Goal: Use online tool/utility: Utilize a website feature to perform a specific function

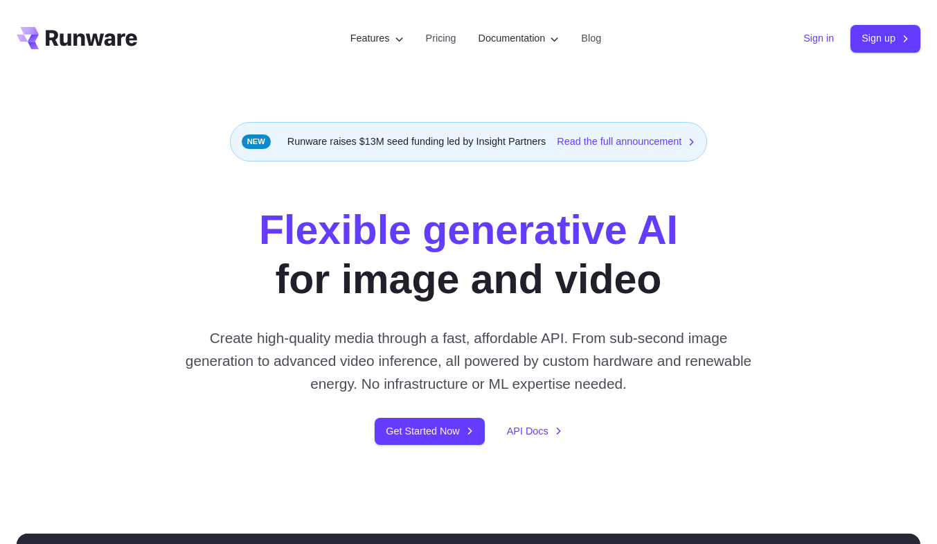
click at [815, 39] on link "Sign in" at bounding box center [818, 38] width 30 height 16
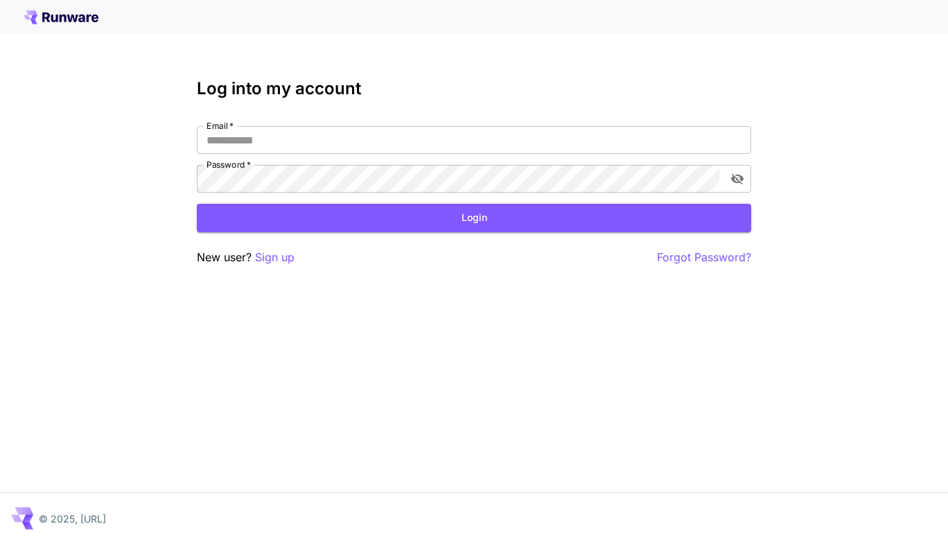
type input "**********"
click at [535, 209] on button "Login" at bounding box center [474, 218] width 554 height 28
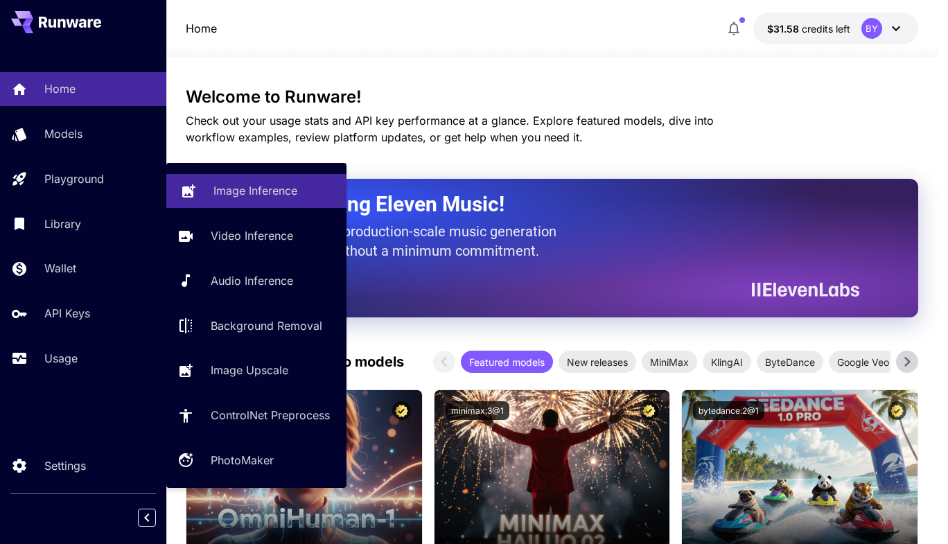
click at [219, 199] on p "Image Inference" at bounding box center [255, 190] width 84 height 17
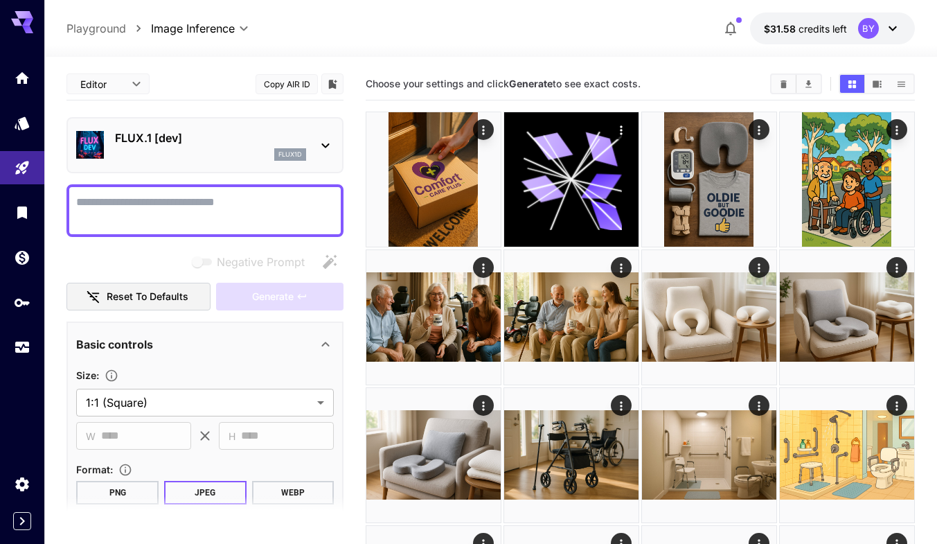
click at [225, 212] on textarea "Negative Prompt" at bounding box center [205, 210] width 258 height 33
click at [188, 158] on div "flux1d" at bounding box center [210, 154] width 191 height 12
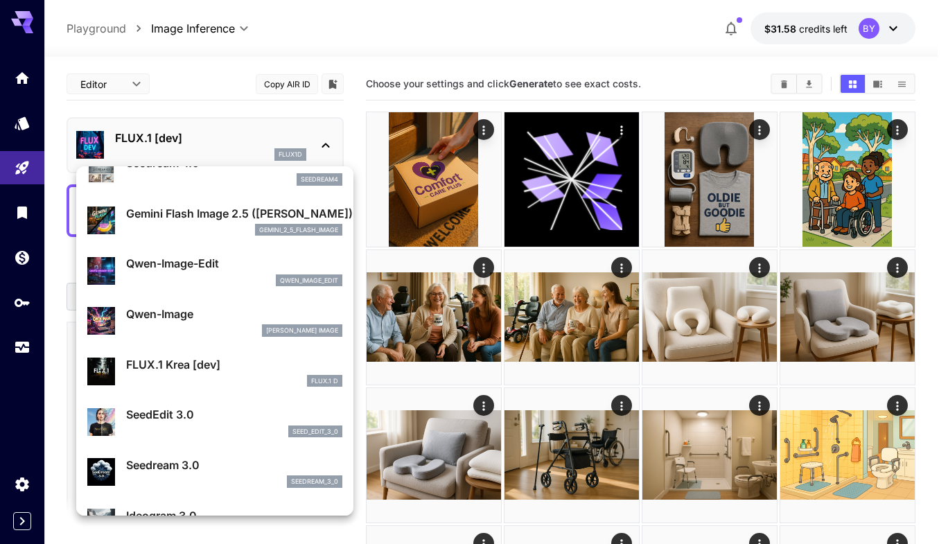
scroll to position [139, 0]
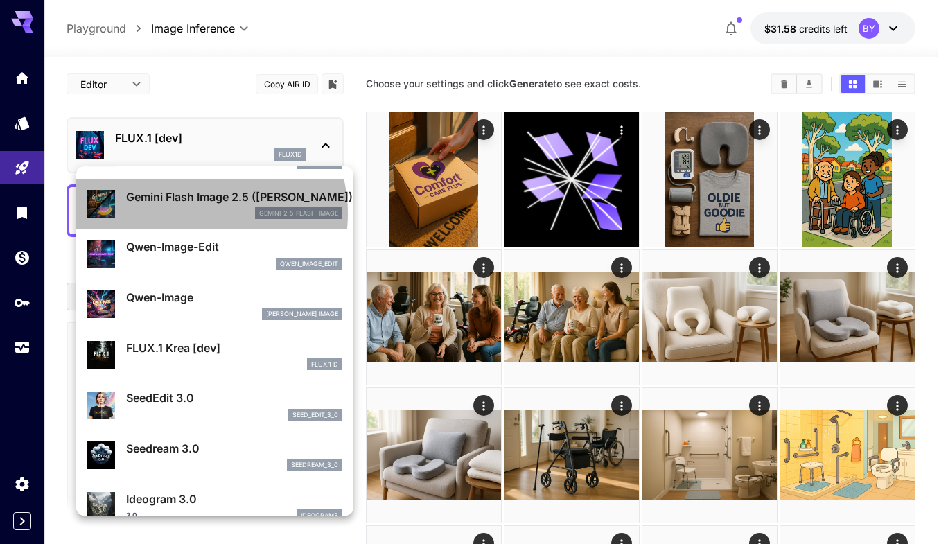
click at [198, 213] on div "gemini_2_5_flash_image" at bounding box center [234, 213] width 216 height 12
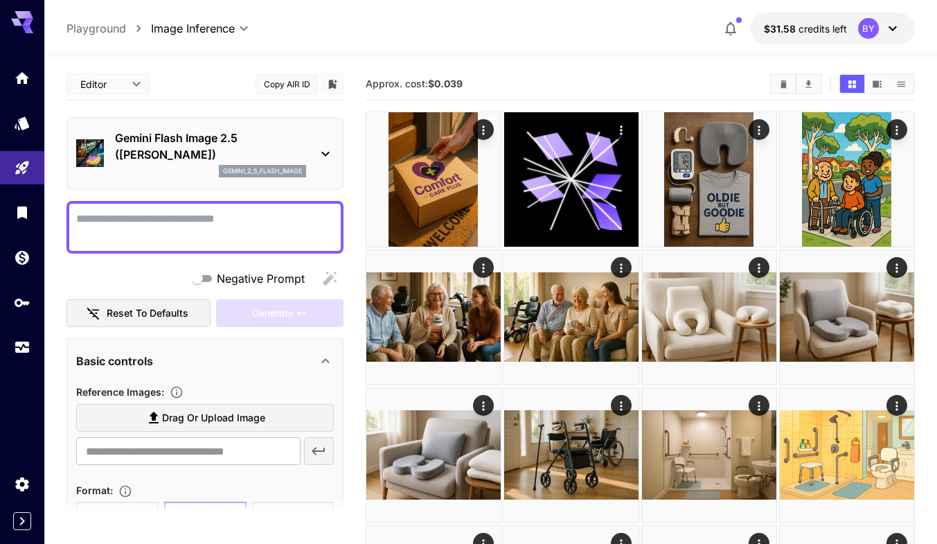
paste textarea "**********"
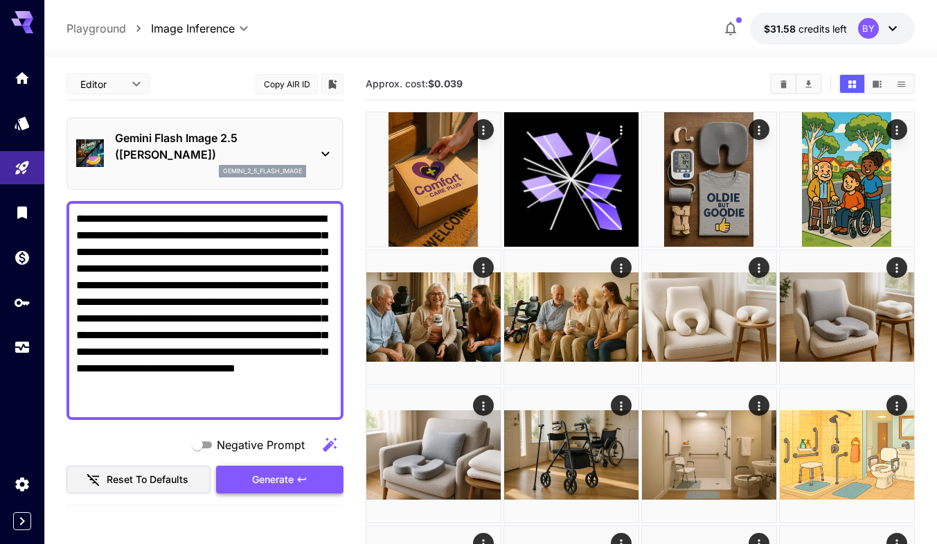
click at [283, 474] on span "Generate" at bounding box center [273, 479] width 42 height 17
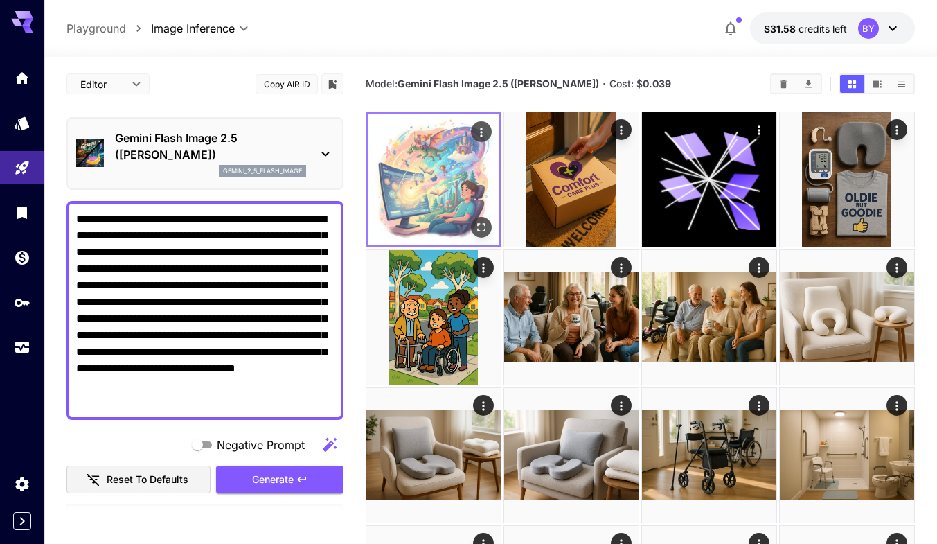
click at [422, 193] on img at bounding box center [433, 179] width 130 height 130
click at [477, 222] on icon "Open in fullscreen" at bounding box center [481, 227] width 14 height 14
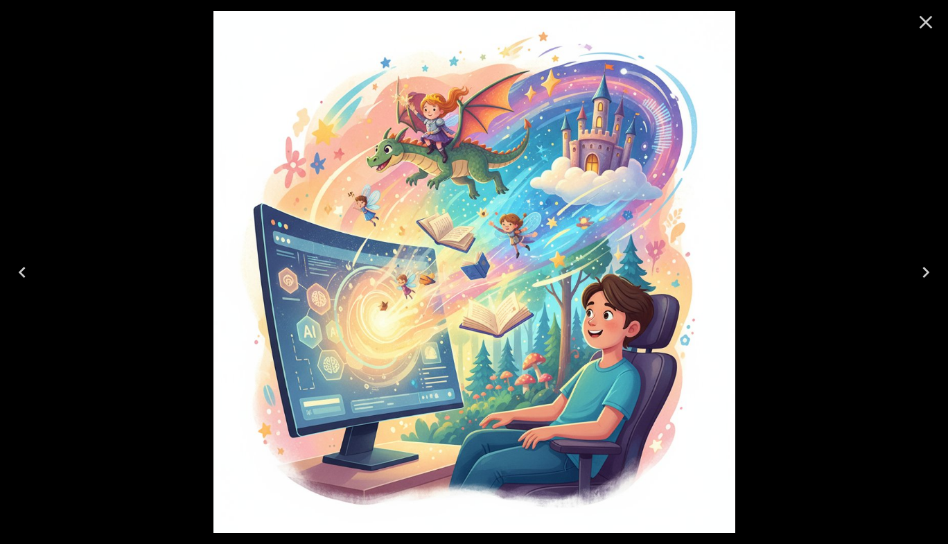
click at [927, 19] on icon "Close" at bounding box center [925, 22] width 13 height 13
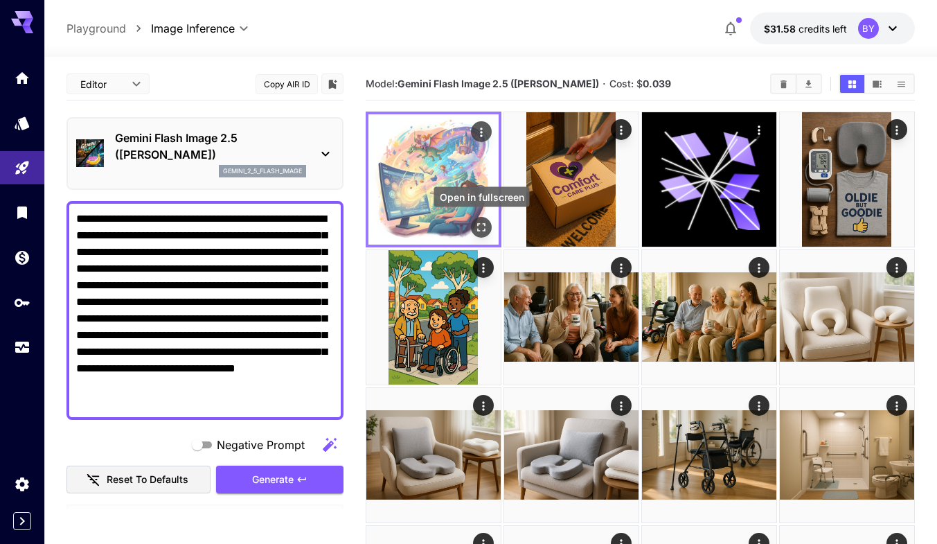
click at [480, 224] on icon "Open in fullscreen" at bounding box center [481, 227] width 8 height 8
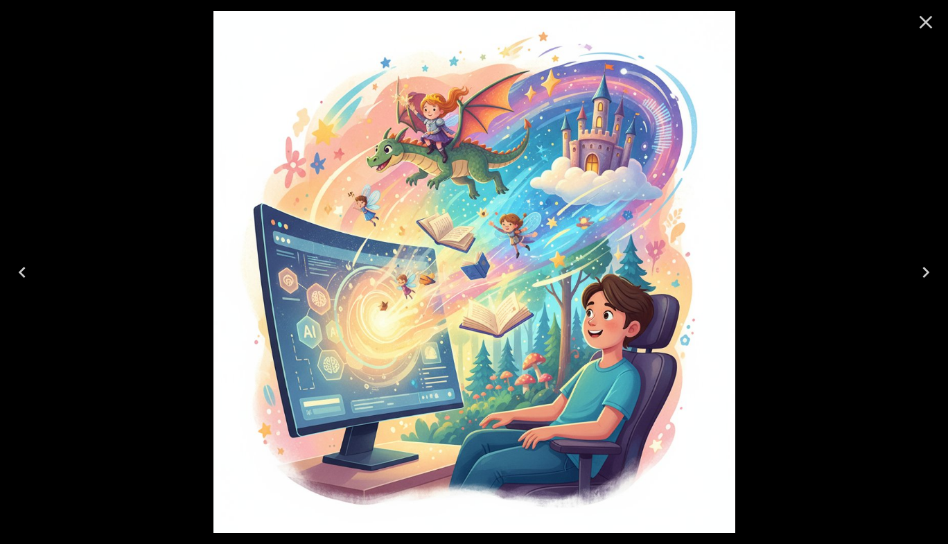
click at [929, 15] on icon "Close" at bounding box center [925, 22] width 22 height 22
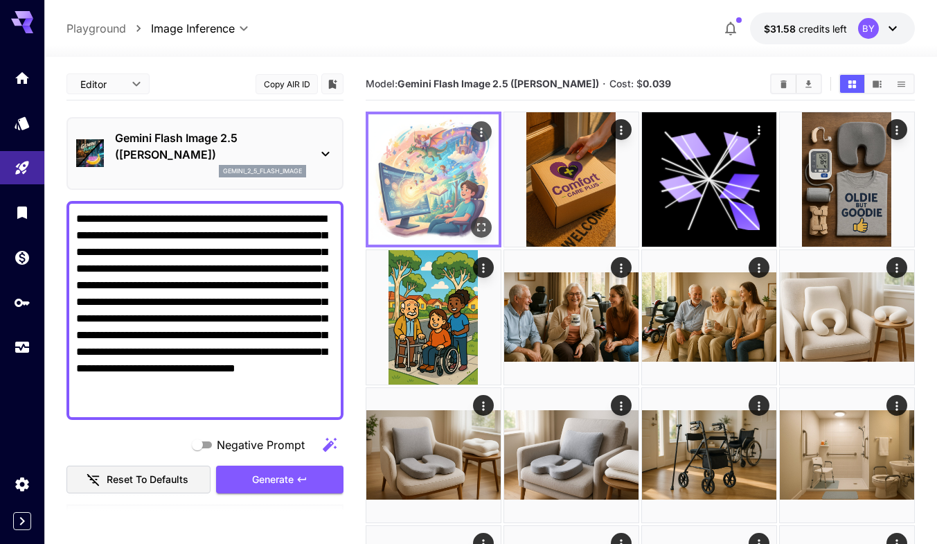
click at [478, 128] on icon "Actions" at bounding box center [481, 132] width 14 height 14
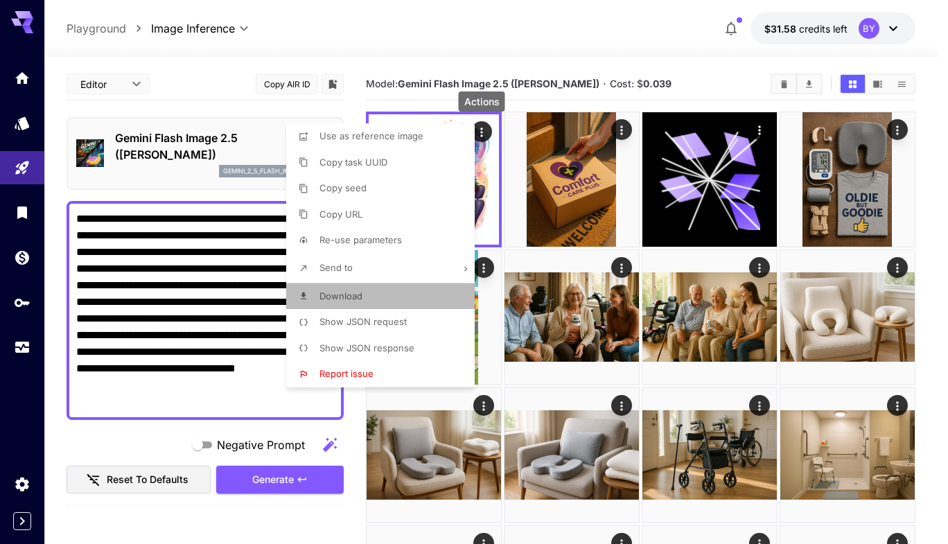
click at [363, 286] on li "Download" at bounding box center [384, 296] width 197 height 26
click at [191, 258] on div at bounding box center [474, 272] width 948 height 544
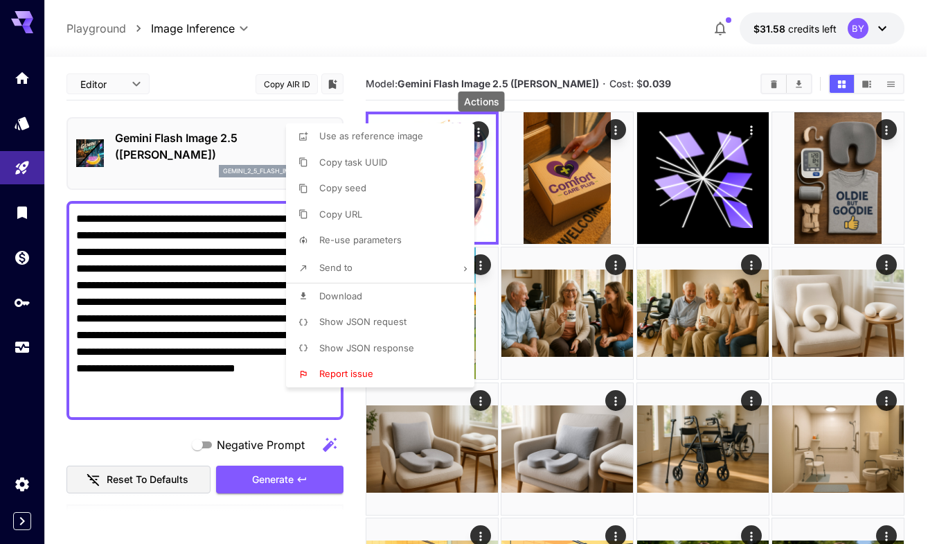
click at [191, 258] on div at bounding box center [468, 272] width 937 height 544
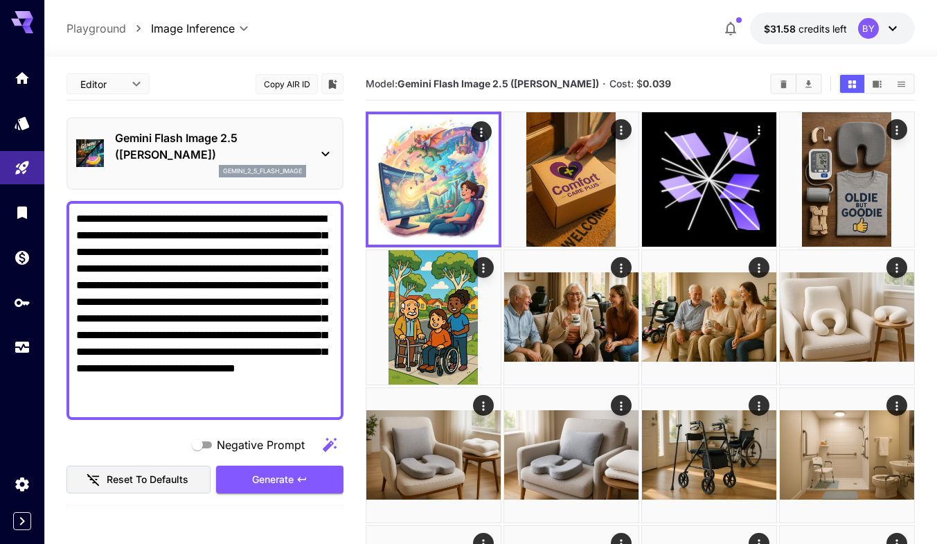
click at [191, 258] on div "Use as reference image Copy task UUID Copy seed Copy URL Re-use parameters Send…" at bounding box center [105, 272] width 211 height 544
click at [190, 258] on textarea "**********" at bounding box center [205, 310] width 258 height 199
paste textarea
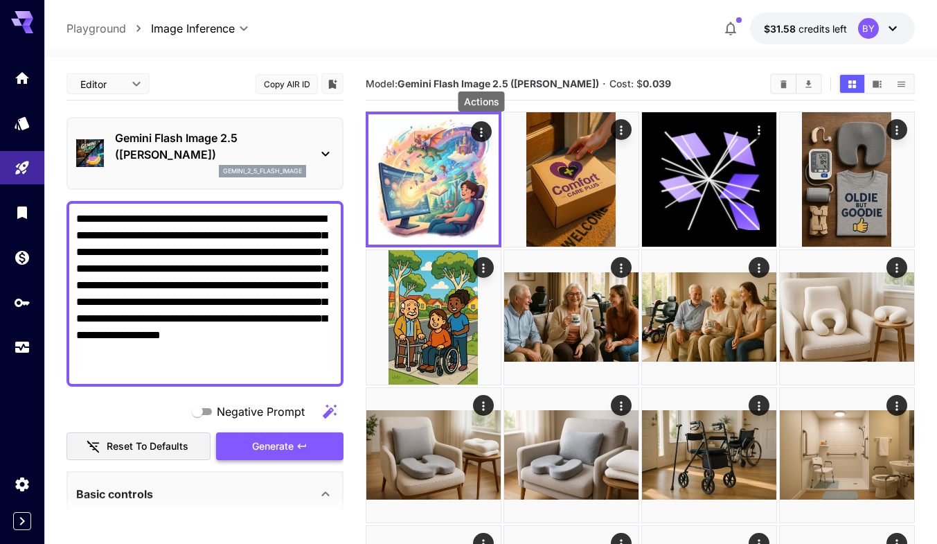
type textarea "**********"
click at [268, 449] on span "Generate" at bounding box center [273, 446] width 42 height 17
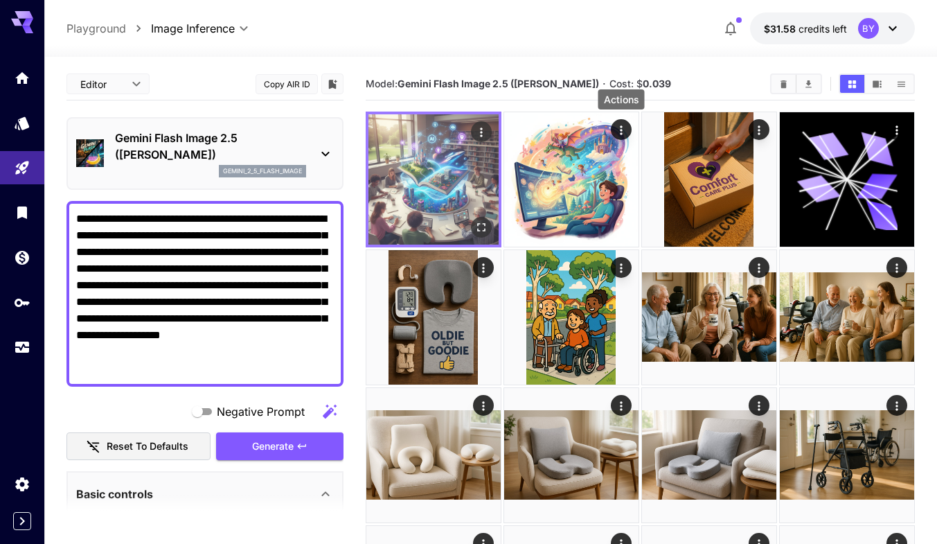
click at [425, 187] on img at bounding box center [433, 179] width 130 height 130
click at [481, 220] on button "Open in fullscreen" at bounding box center [481, 227] width 21 height 21
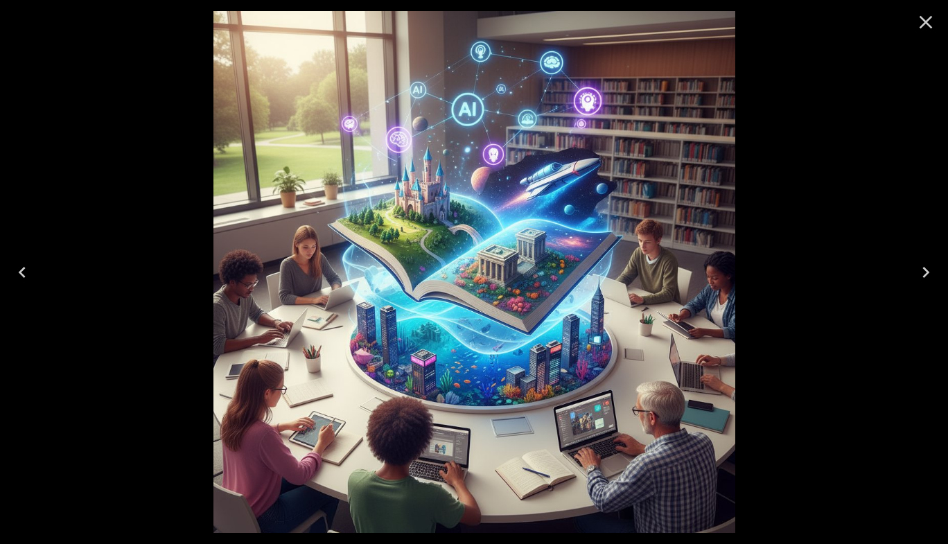
drag, startPoint x: 923, startPoint y: 24, endPoint x: 934, endPoint y: 24, distance: 11.8
click at [934, 24] on icon "Close" at bounding box center [925, 22] width 22 height 22
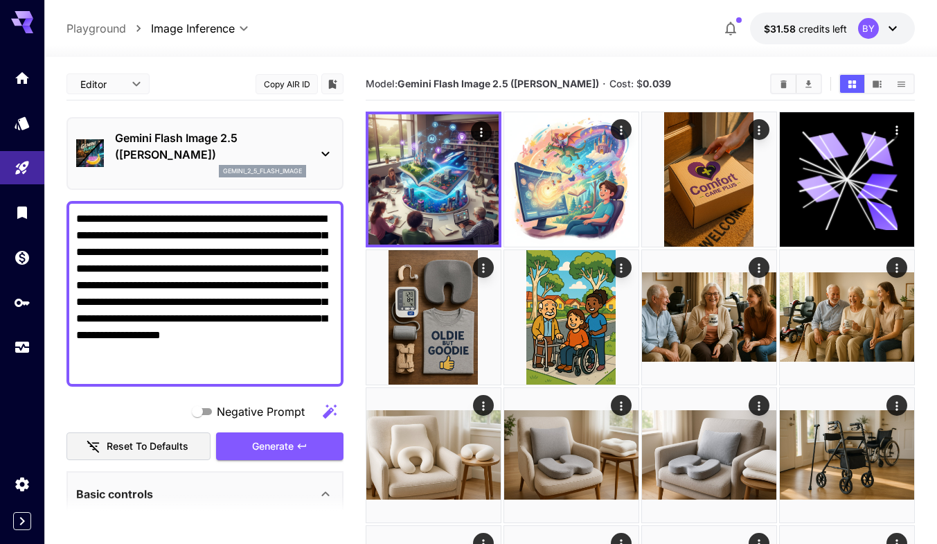
click at [213, 153] on p "Gemini Flash Image 2.5 ([PERSON_NAME])" at bounding box center [210, 146] width 191 height 33
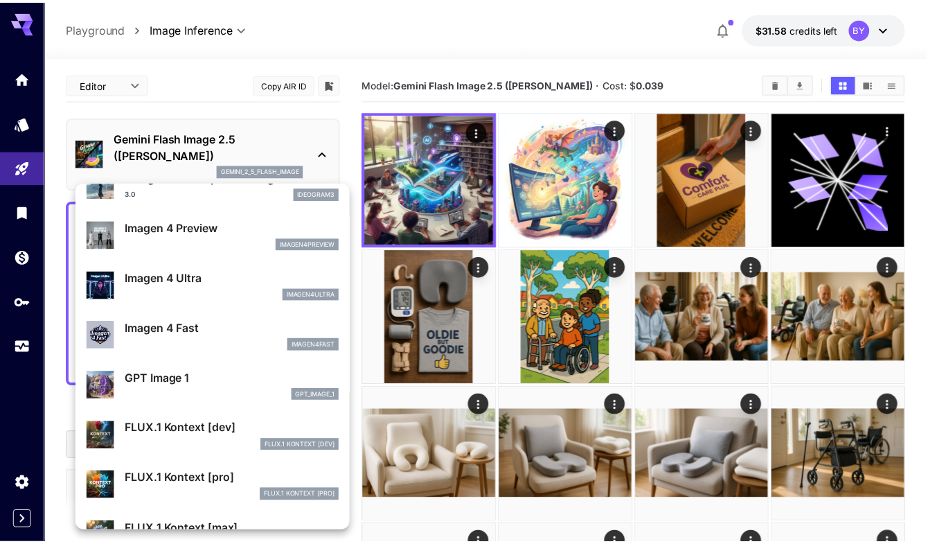
scroll to position [697, 0]
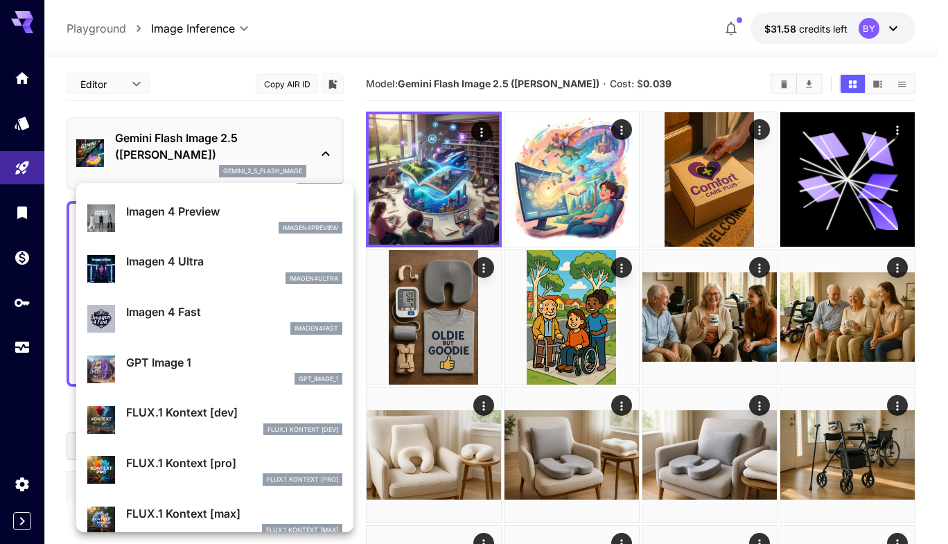
click at [181, 365] on p "GPT Image 1" at bounding box center [234, 362] width 216 height 17
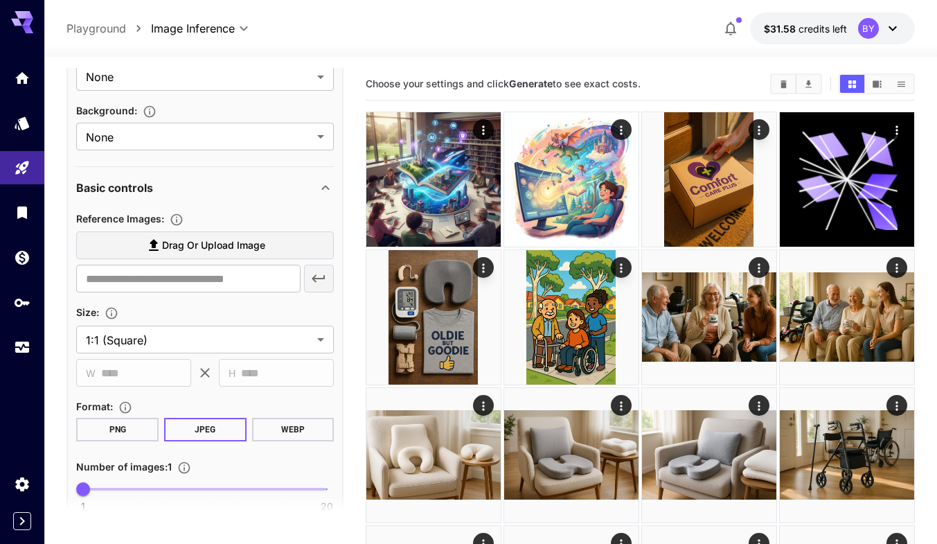
scroll to position [485, 0]
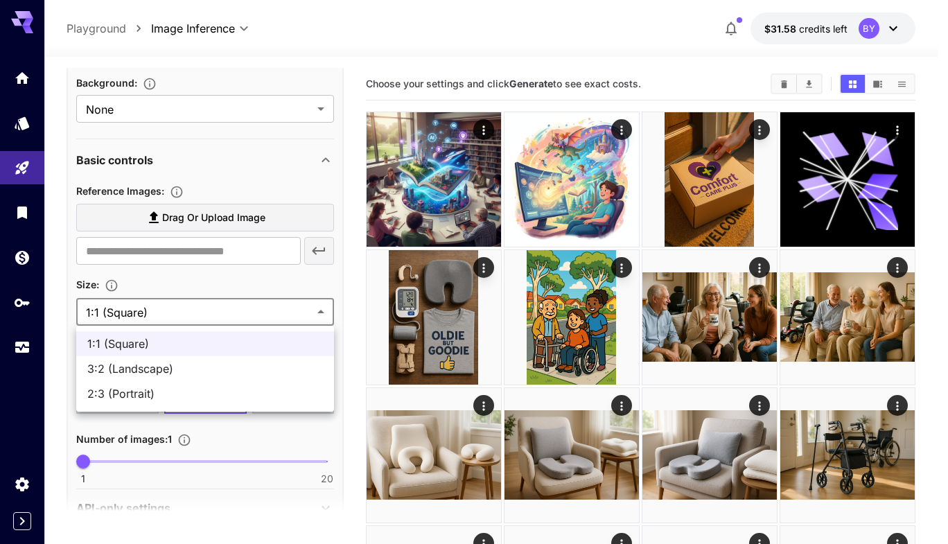
click at [151, 366] on span "3:2 (Landscape)" at bounding box center [204, 368] width 235 height 17
type input "**********"
type input "****"
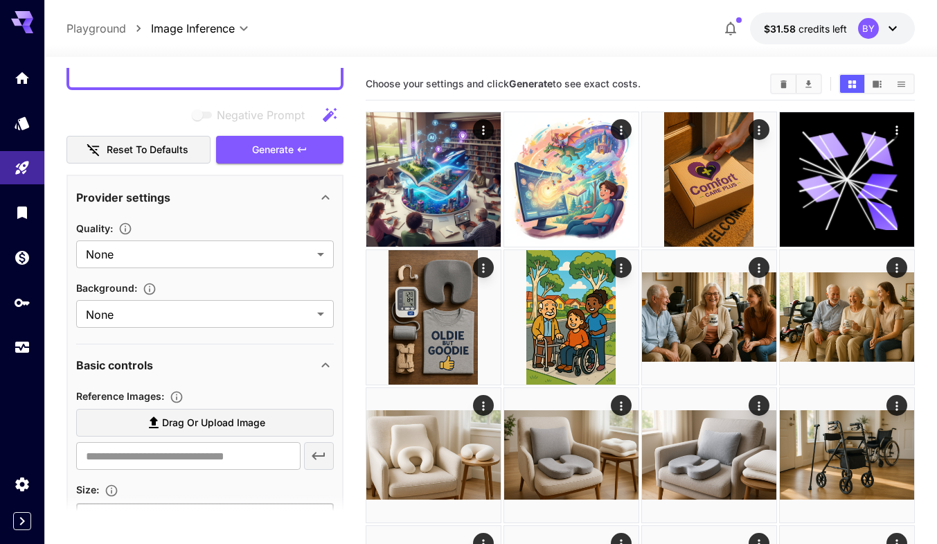
scroll to position [277, 0]
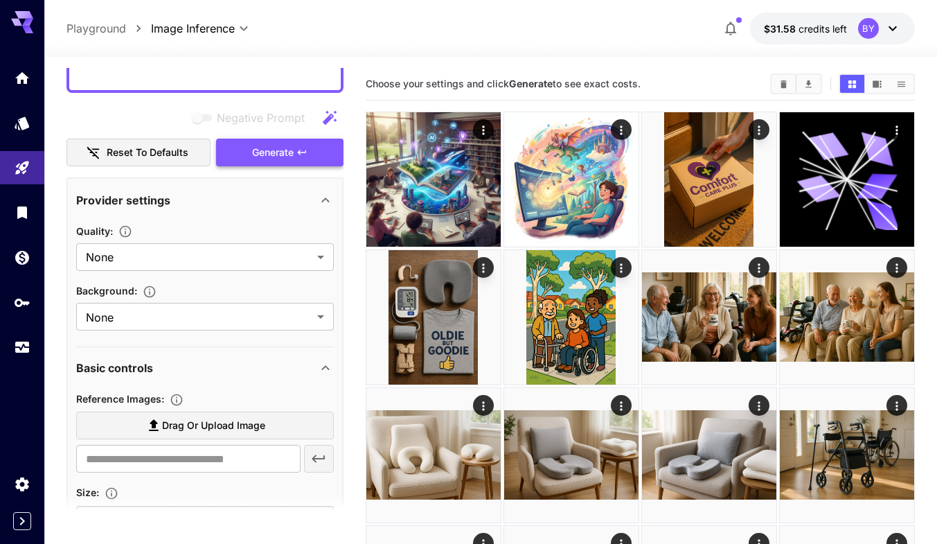
click at [263, 151] on span "Generate" at bounding box center [273, 152] width 42 height 17
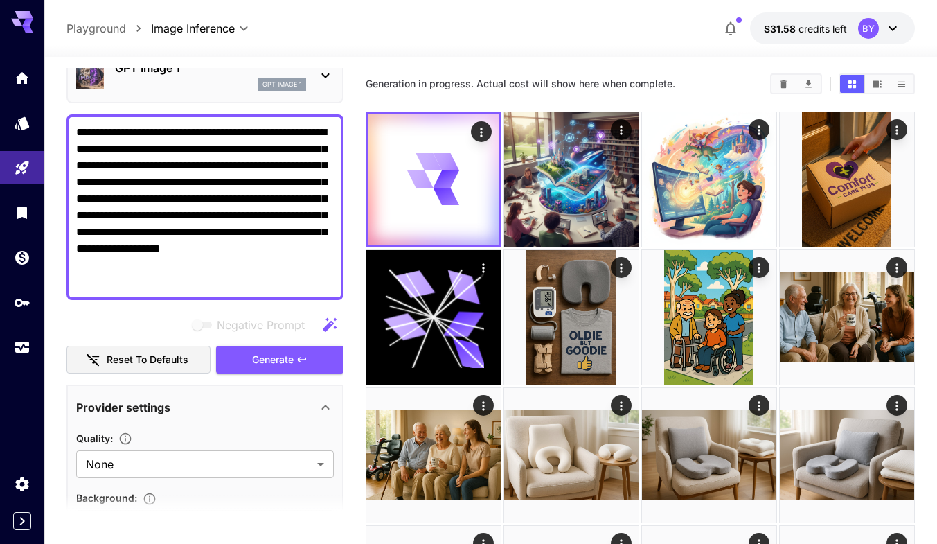
scroll to position [69, 0]
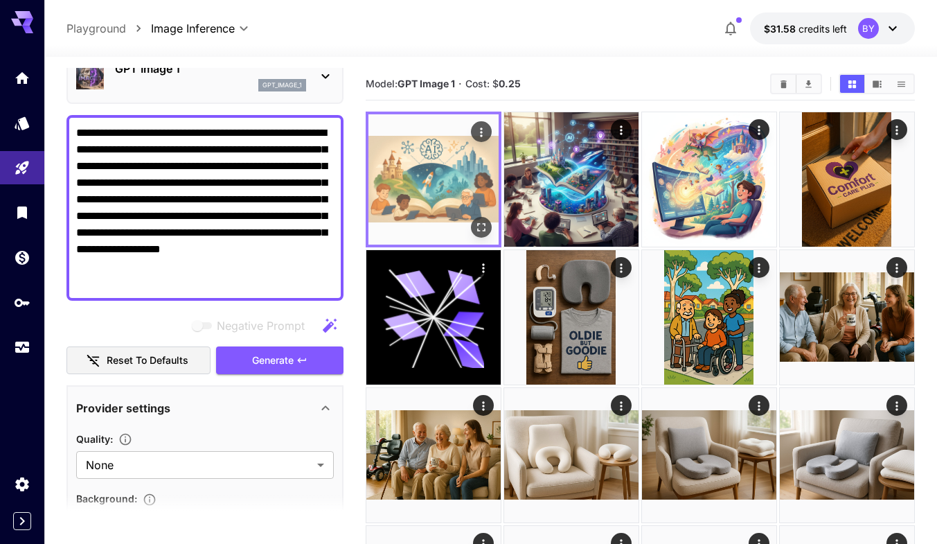
click at [475, 226] on icon "Open in fullscreen" at bounding box center [481, 227] width 14 height 14
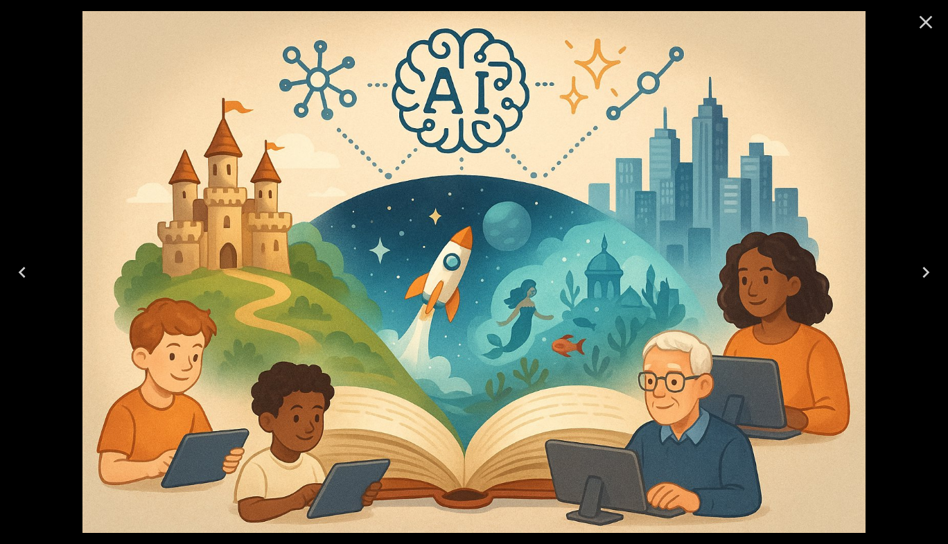
click at [918, 22] on icon "Close" at bounding box center [925, 22] width 22 height 22
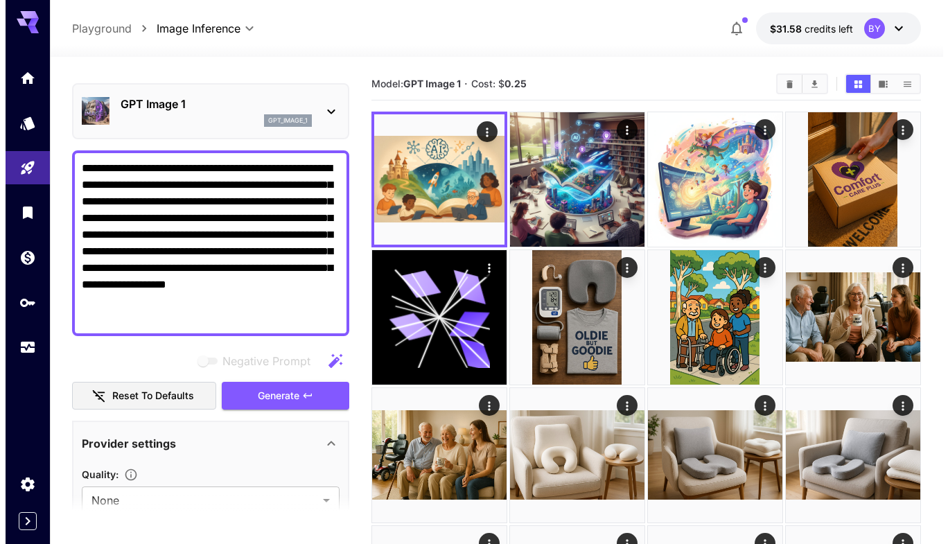
scroll to position [0, 0]
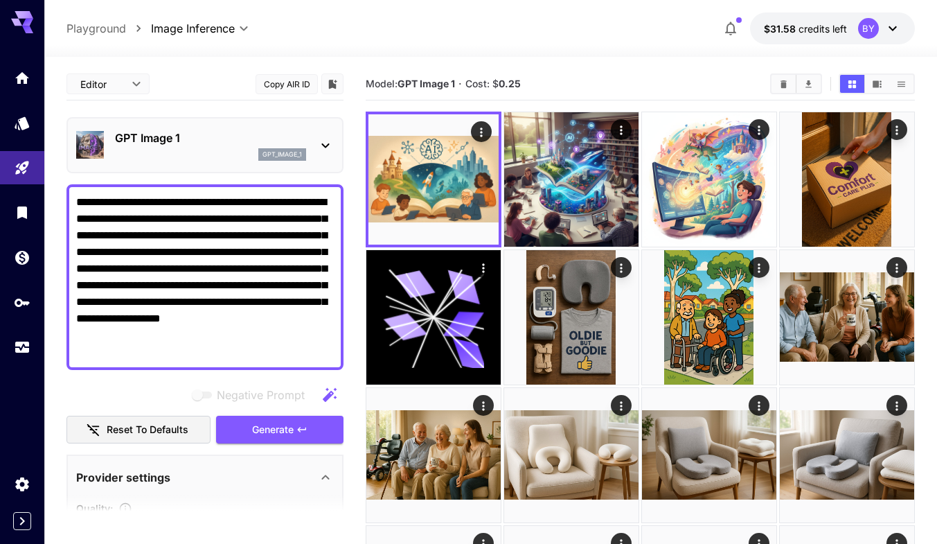
click at [228, 146] on div "GPT Image 1 gpt_image_1" at bounding box center [210, 145] width 191 height 31
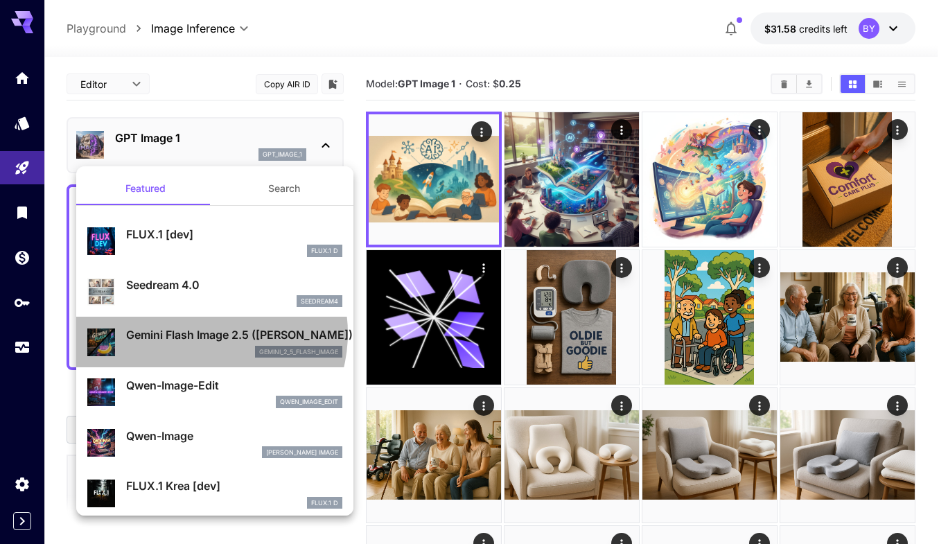
click at [202, 333] on p "Gemini Flash Image 2.5 ([PERSON_NAME])" at bounding box center [234, 334] width 216 height 17
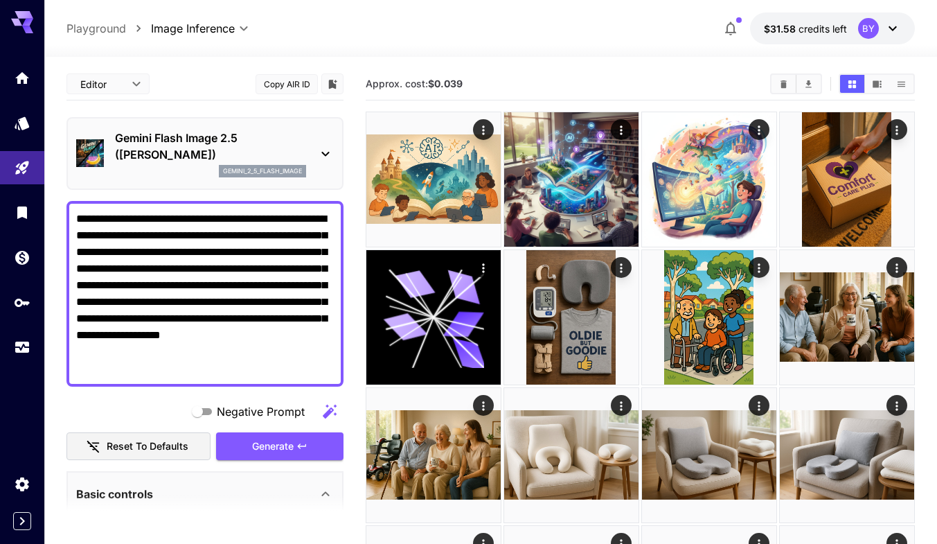
click at [185, 377] on div "**********" at bounding box center [204, 294] width 277 height 186
click at [177, 372] on textarea "**********" at bounding box center [205, 294] width 258 height 166
click at [277, 445] on span "Generate" at bounding box center [273, 446] width 42 height 17
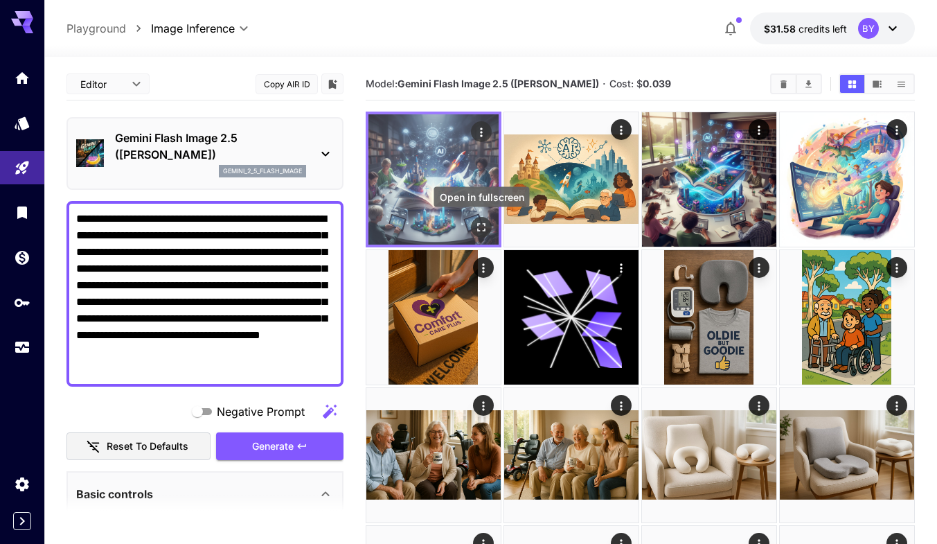
click at [481, 224] on icon "Open in fullscreen" at bounding box center [481, 227] width 14 height 14
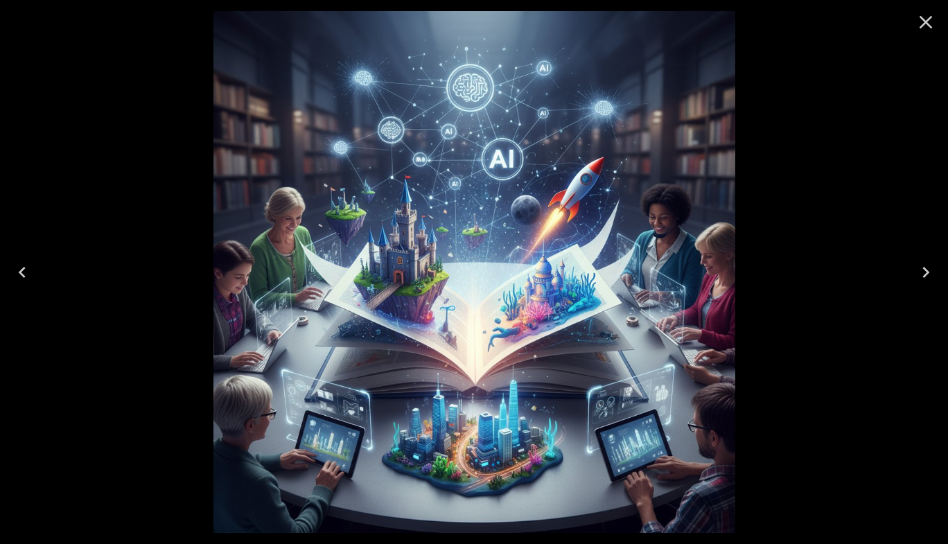
click at [920, 23] on icon "Close" at bounding box center [925, 22] width 22 height 22
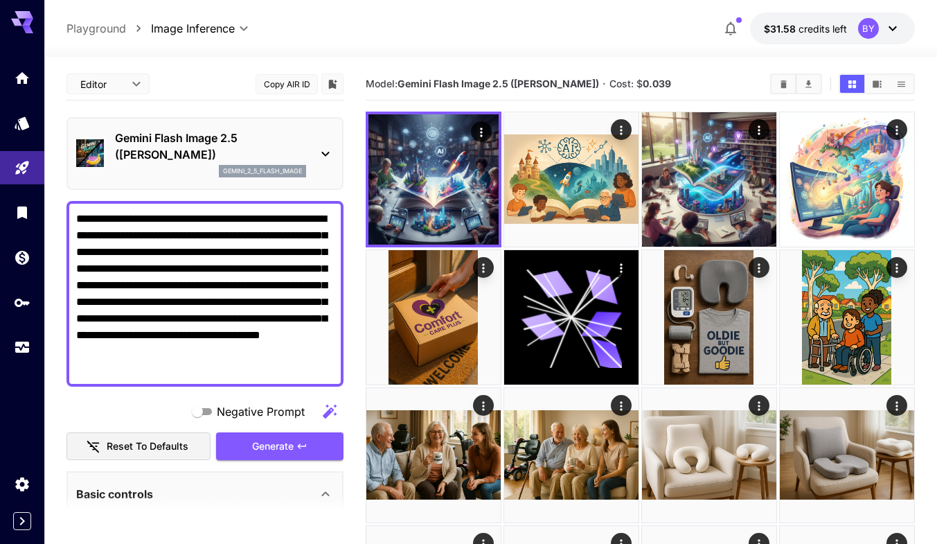
click at [183, 235] on textarea "**********" at bounding box center [205, 294] width 258 height 166
paste textarea
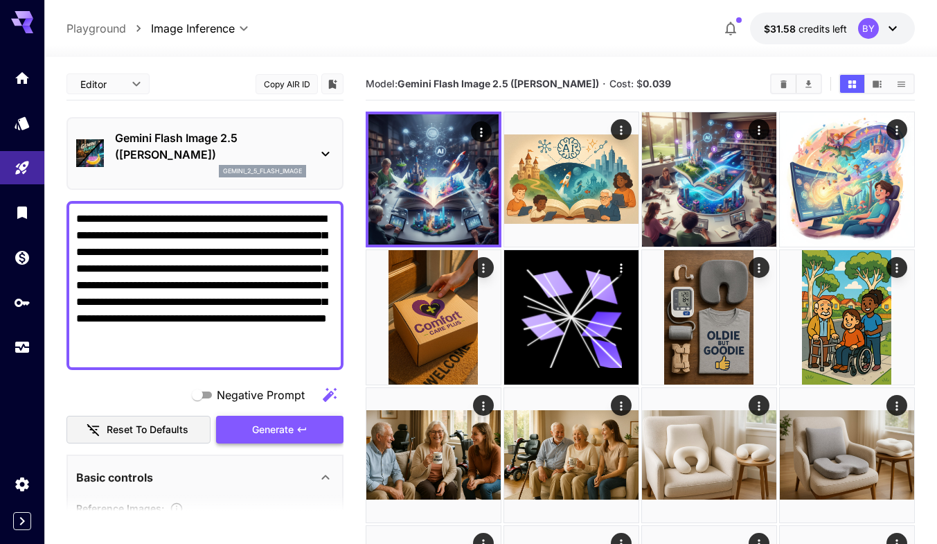
type textarea "**********"
click at [257, 422] on span "Generate" at bounding box center [273, 429] width 42 height 17
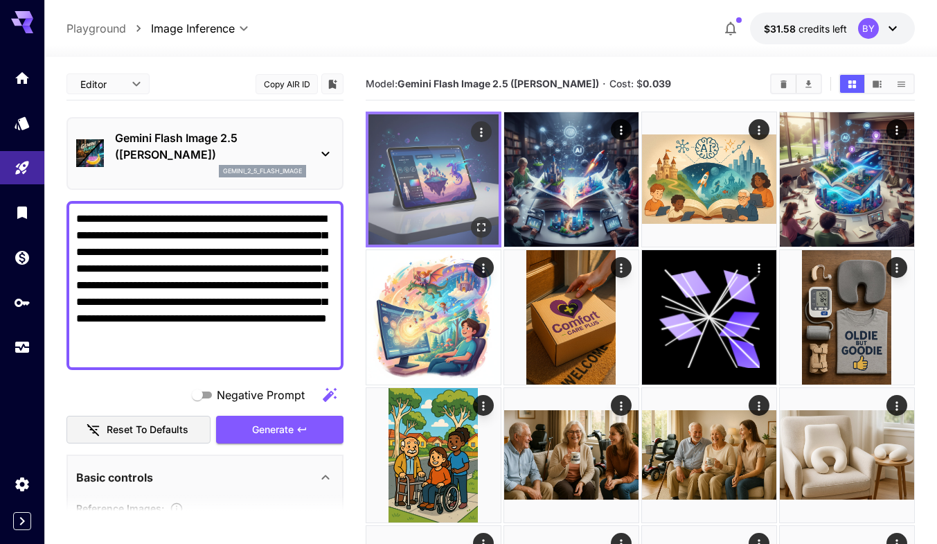
click at [404, 165] on img at bounding box center [433, 179] width 130 height 130
click at [483, 227] on icon "Open in fullscreen" at bounding box center [481, 227] width 14 height 14
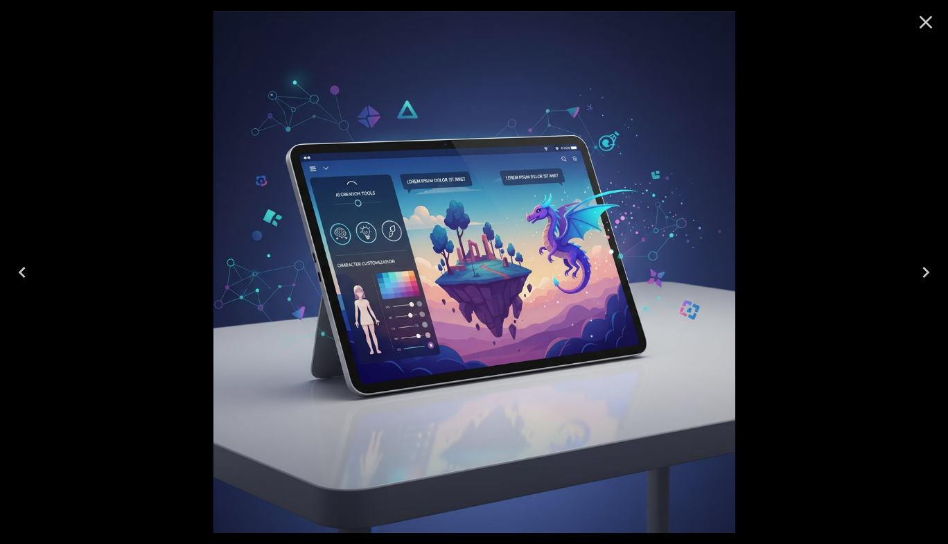
click at [922, 30] on icon "Close" at bounding box center [925, 22] width 22 height 22
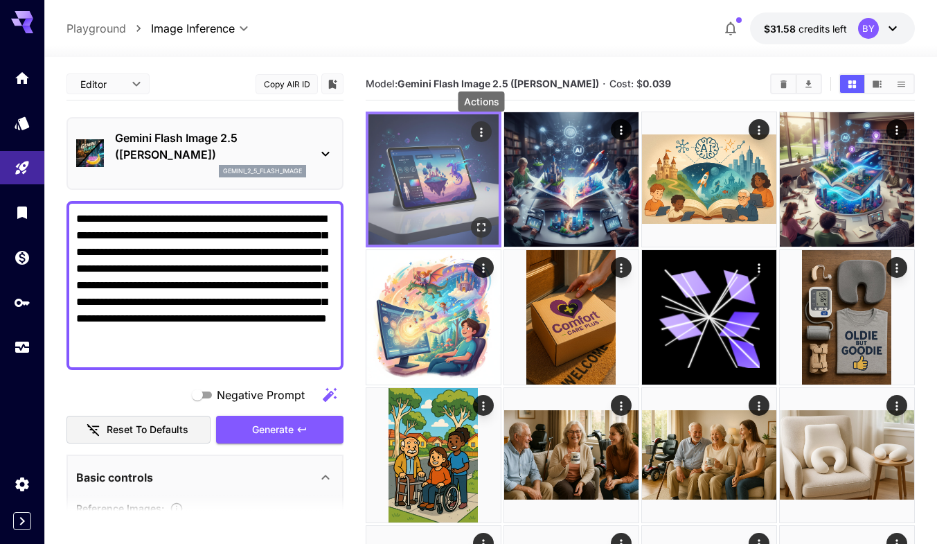
click at [490, 125] on button "Actions" at bounding box center [481, 131] width 21 height 21
click at [480, 132] on icon "Actions" at bounding box center [481, 131] width 2 height 9
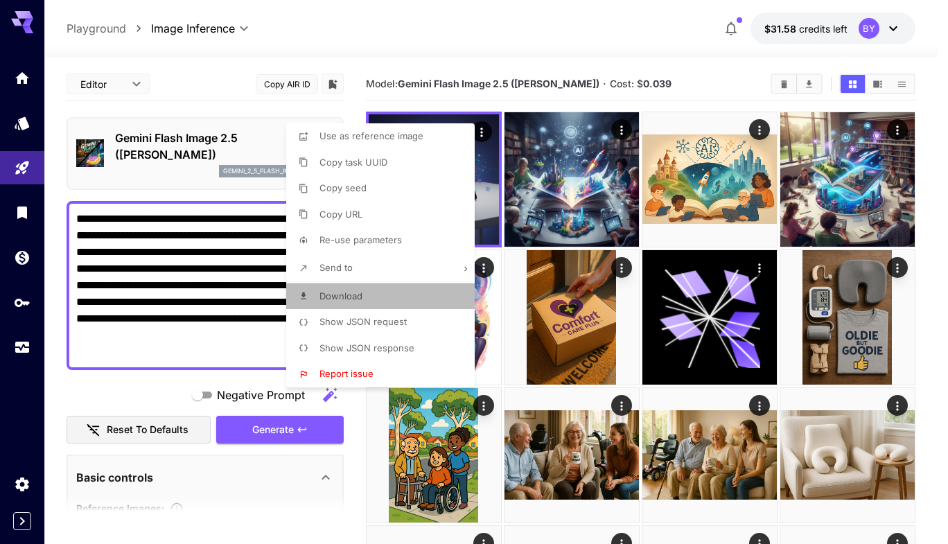
click at [388, 301] on li "Download" at bounding box center [384, 296] width 197 height 26
